Goal: Find specific page/section: Find specific page/section

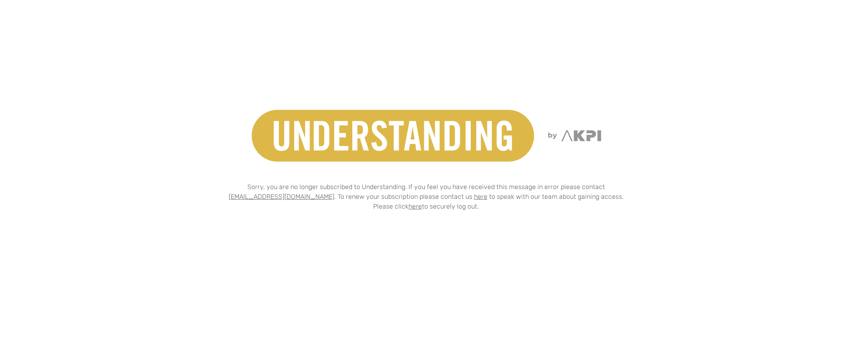
click at [418, 208] on link "here" at bounding box center [415, 207] width 13 height 8
click at [419, 207] on link "here" at bounding box center [415, 207] width 13 height 8
